Goal: Complete application form

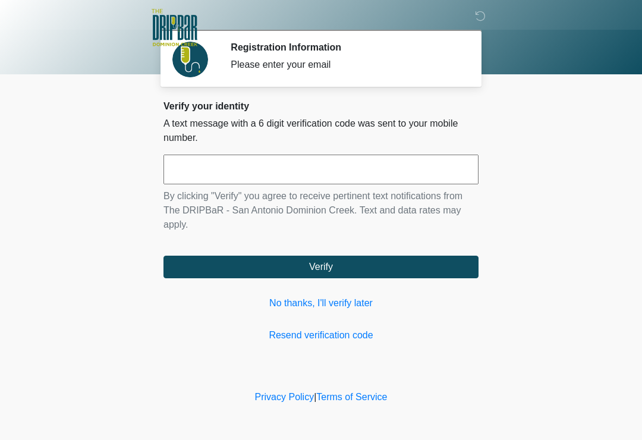
click at [344, 172] on input "text" at bounding box center [321, 170] width 315 height 30
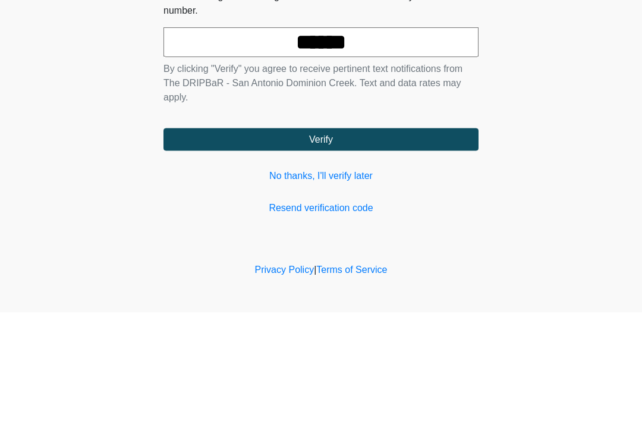
type input "******"
click at [371, 256] on button "Verify" at bounding box center [321, 267] width 315 height 23
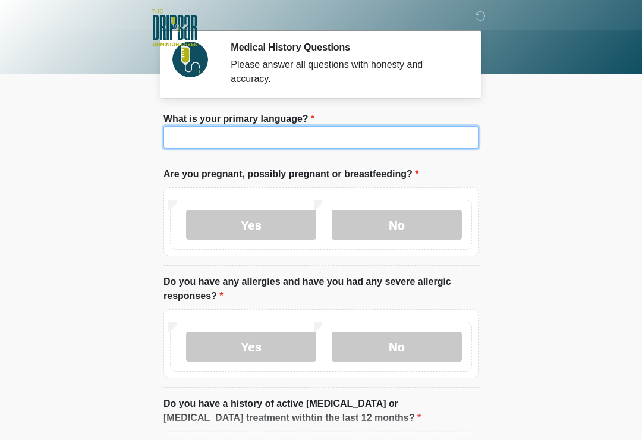
click at [314, 137] on input "What is your primary language?" at bounding box center [321, 137] width 315 height 23
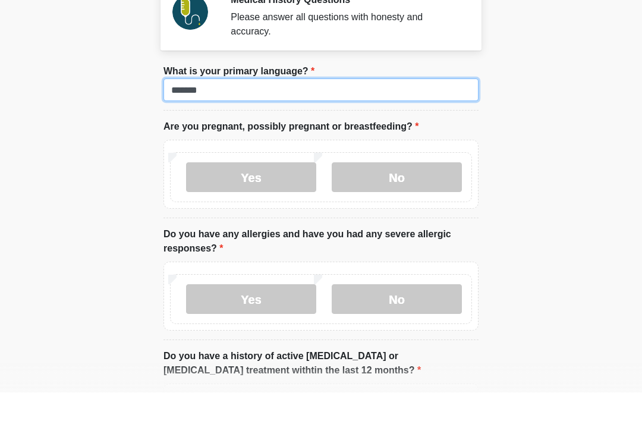
type input "*******"
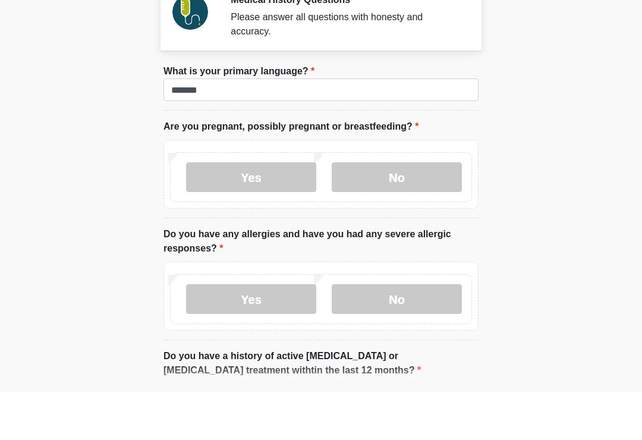
click at [411, 210] on label "No" at bounding box center [397, 225] width 130 height 30
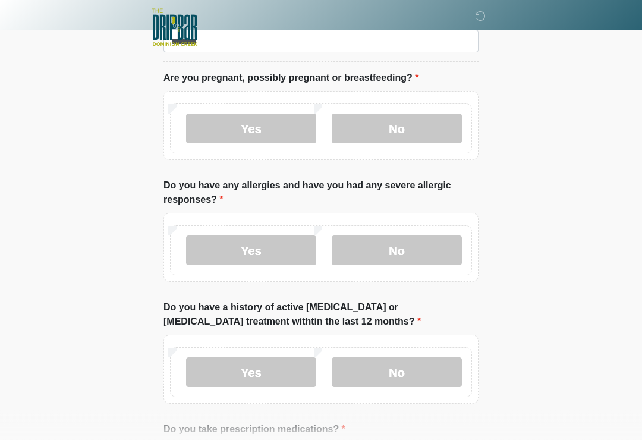
scroll to position [95, 0]
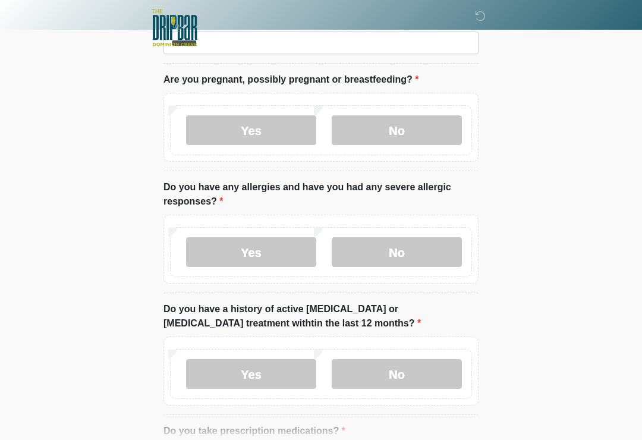
click at [418, 255] on label "No" at bounding box center [397, 252] width 130 height 30
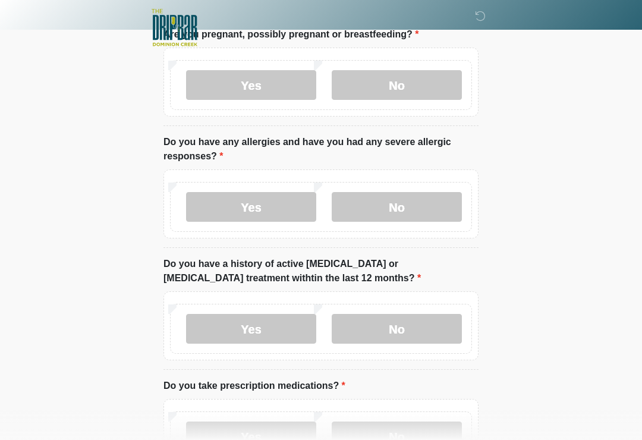
scroll to position [149, 0]
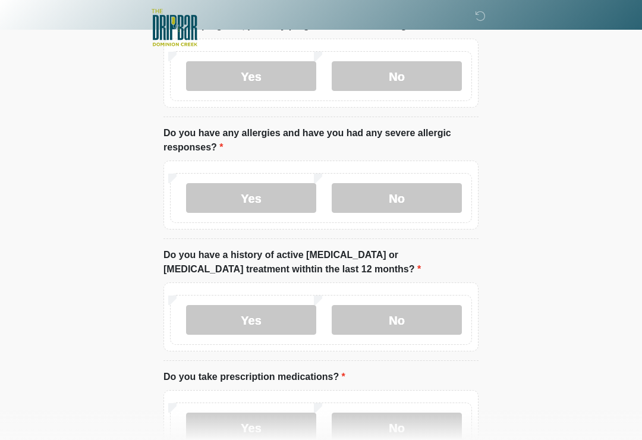
click at [423, 316] on label "No" at bounding box center [397, 320] width 130 height 30
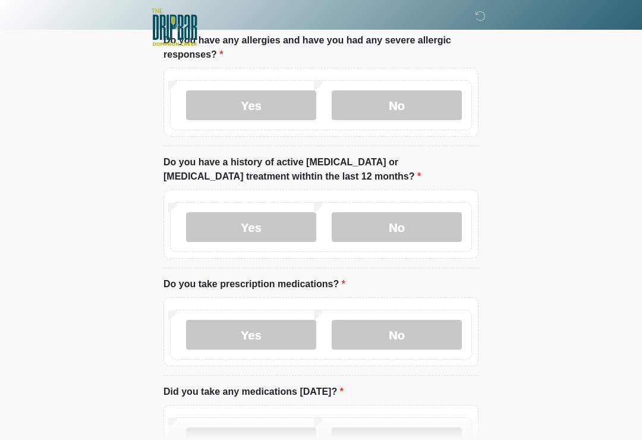
click at [266, 335] on label "Yes" at bounding box center [251, 336] width 130 height 30
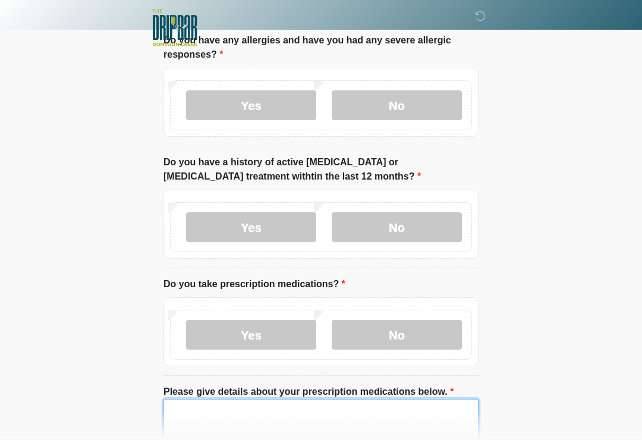
click at [308, 416] on textarea "Please give details about your prescription medications below." at bounding box center [321, 424] width 315 height 51
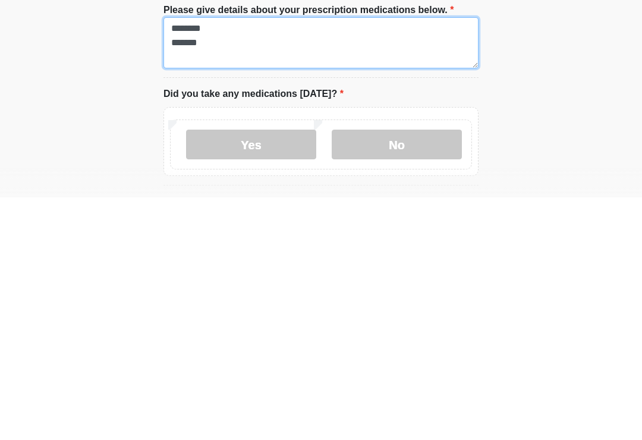
scroll to position [381, 0]
type textarea "******** *******"
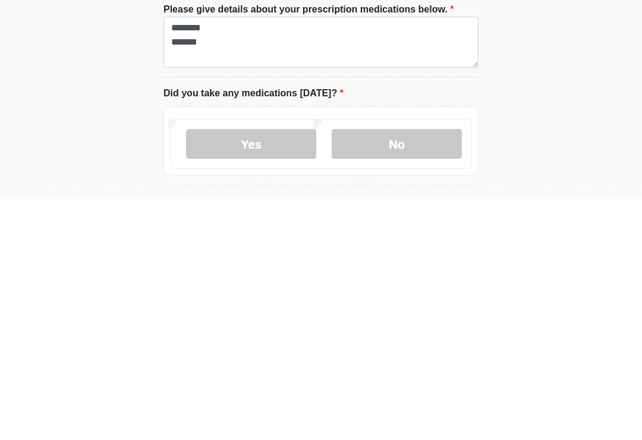
click at [396, 372] on label "No" at bounding box center [397, 387] width 130 height 30
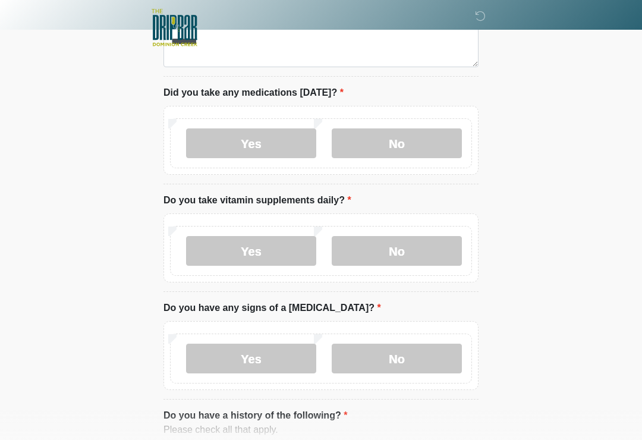
click at [277, 146] on label "Yes" at bounding box center [251, 143] width 130 height 30
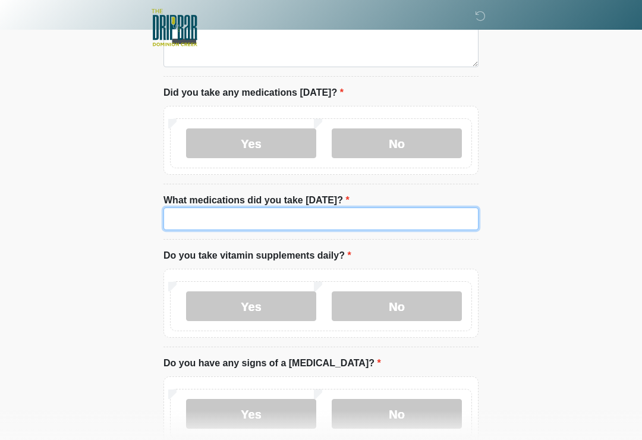
click at [377, 218] on input "What medications did you take today?" at bounding box center [321, 219] width 315 height 23
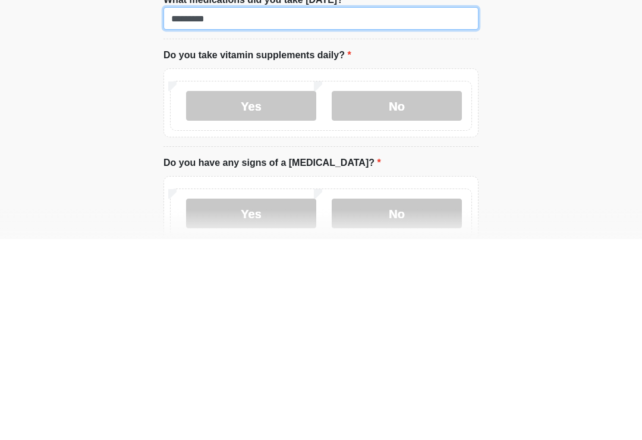
type input "*********"
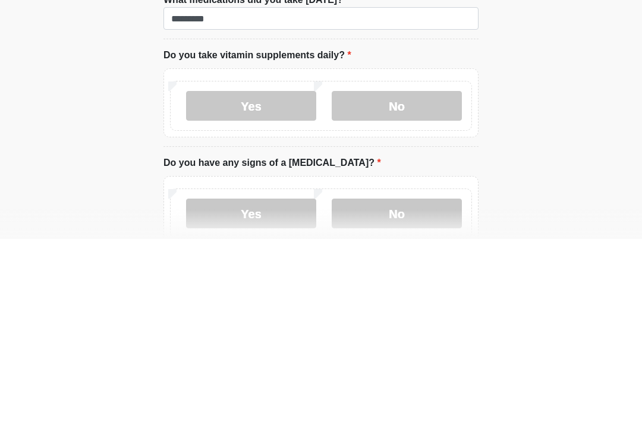
click at [277, 292] on label "Yes" at bounding box center [251, 307] width 130 height 30
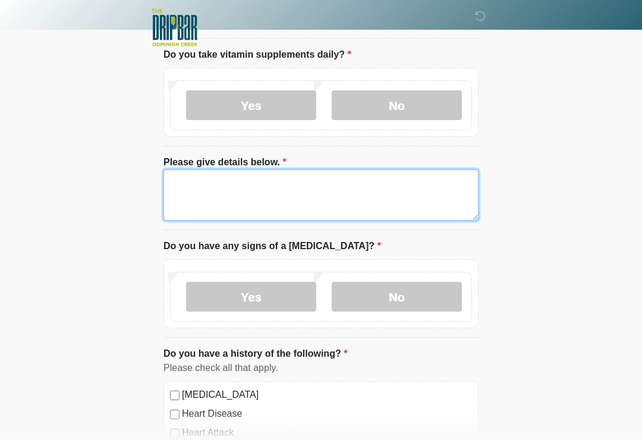
click at [377, 190] on textarea "Please give details below." at bounding box center [321, 195] width 315 height 51
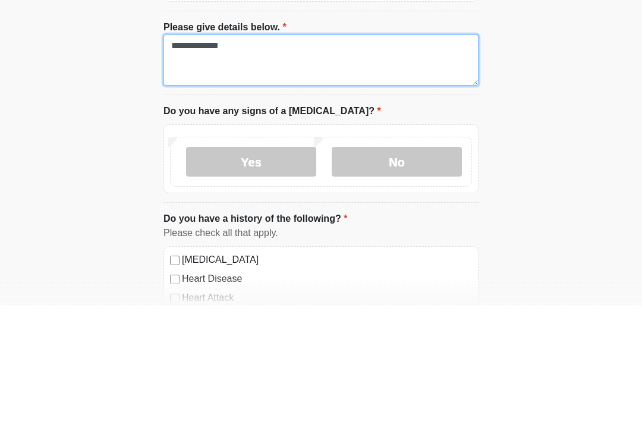
type textarea "**********"
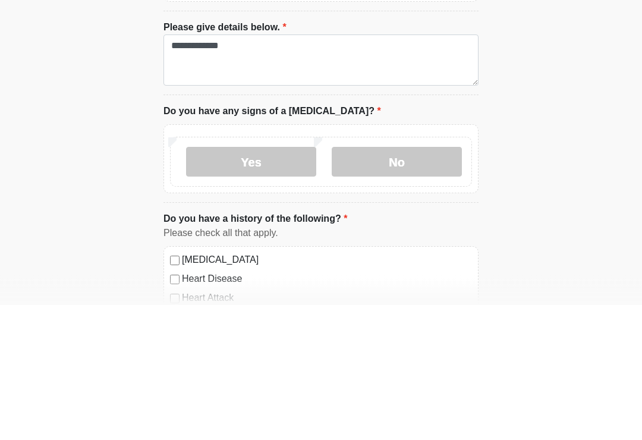
click at [411, 283] on label "No" at bounding box center [397, 298] width 130 height 30
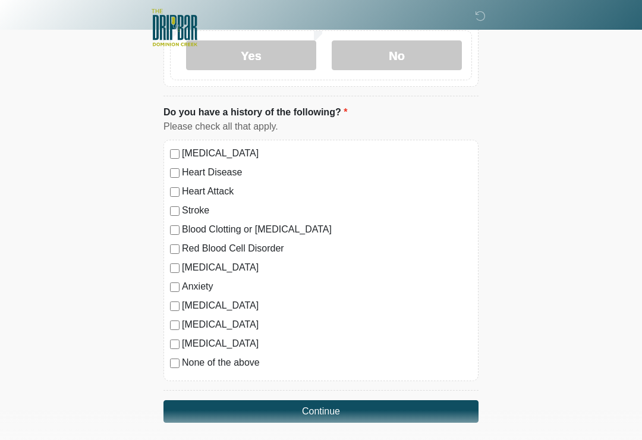
scroll to position [1076, 0]
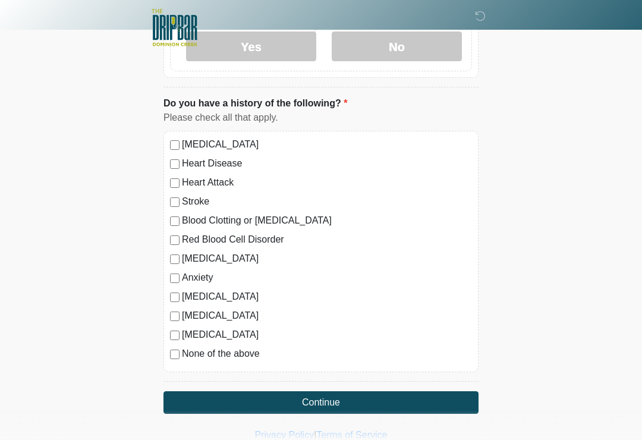
click at [354, 398] on button "Continue" at bounding box center [321, 402] width 315 height 23
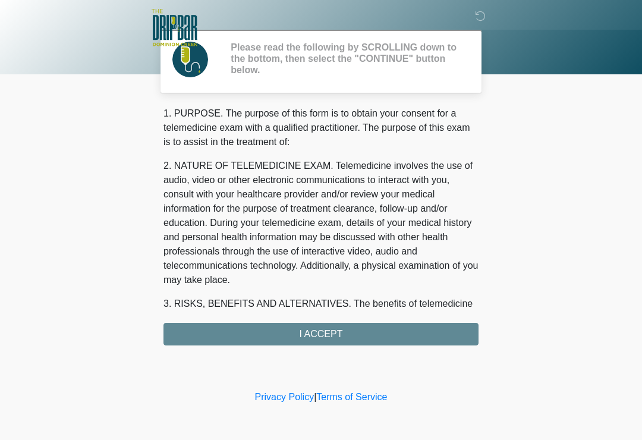
scroll to position [0, 0]
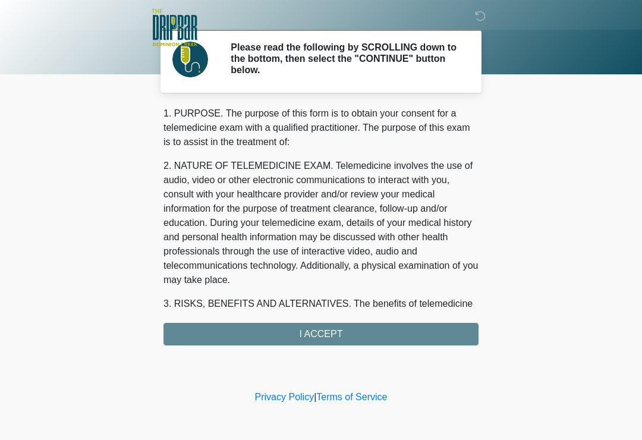
click at [360, 329] on div "1. PURPOSE. The purpose of this form is to obtain your consent for a telemedici…" at bounding box center [321, 225] width 315 height 239
click at [328, 331] on div "1. PURPOSE. The purpose of this form is to obtain your consent for a telemedici…" at bounding box center [321, 225] width 315 height 239
click at [326, 334] on div "1. PURPOSE. The purpose of this form is to obtain your consent for a telemedici…" at bounding box center [321, 225] width 315 height 239
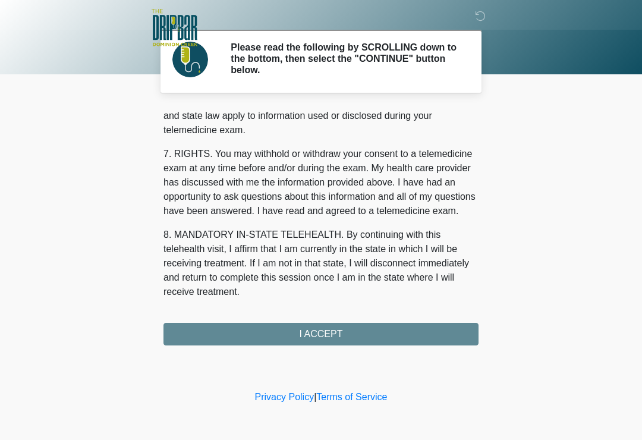
scroll to position [502, 0]
click at [324, 332] on button "I ACCEPT" at bounding box center [321, 334] width 315 height 23
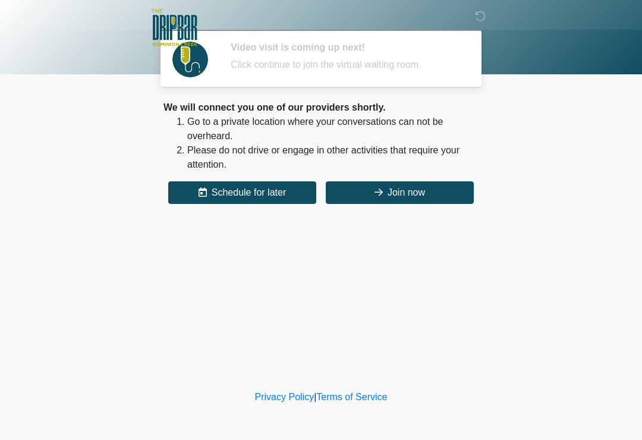
scroll to position [0, 0]
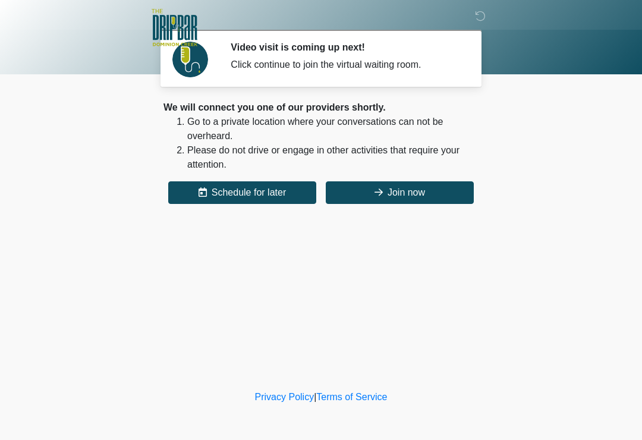
click at [409, 190] on button "Join now" at bounding box center [400, 192] width 148 height 23
click at [417, 191] on button "Join now" at bounding box center [400, 192] width 148 height 23
